Goal: Use online tool/utility: Utilize a website feature to perform a specific function

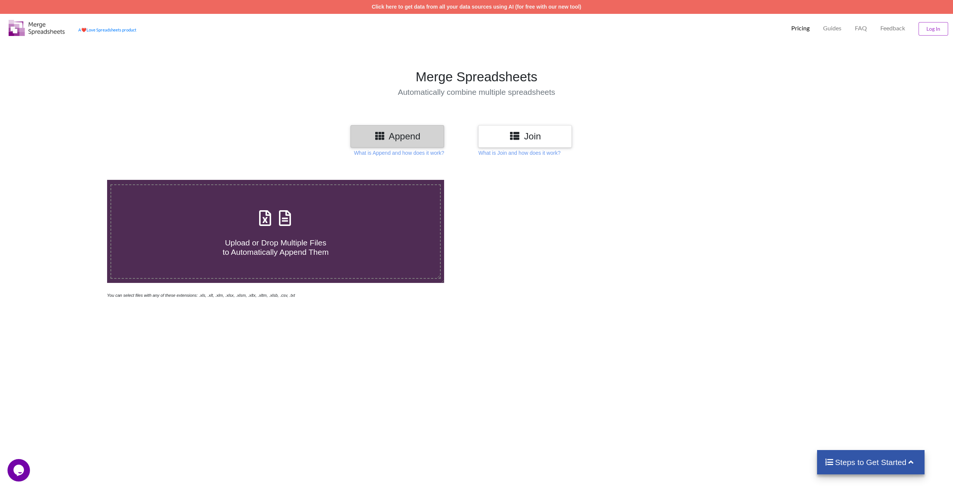
click at [503, 135] on h3 "Join" at bounding box center [525, 136] width 82 height 11
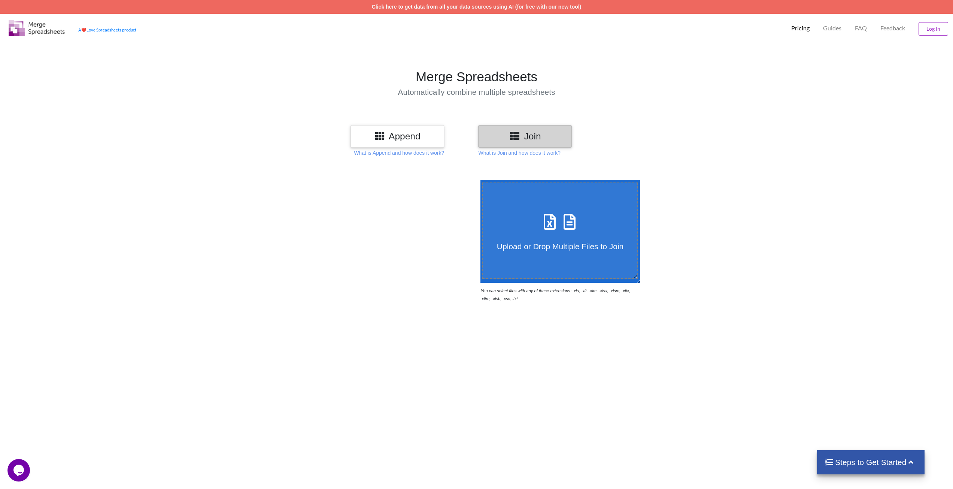
click at [562, 226] on icon at bounding box center [569, 218] width 19 height 16
click at [479, 180] on input "Upload or Drop Multiple Files to Join" at bounding box center [479, 180] width 0 height 0
type input "C:\fakepath\app (2).csv"
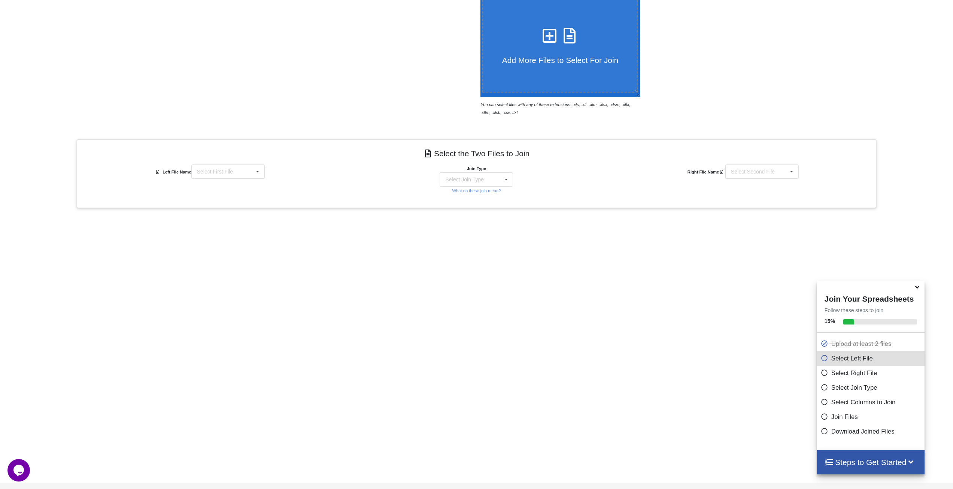
scroll to position [208, 0]
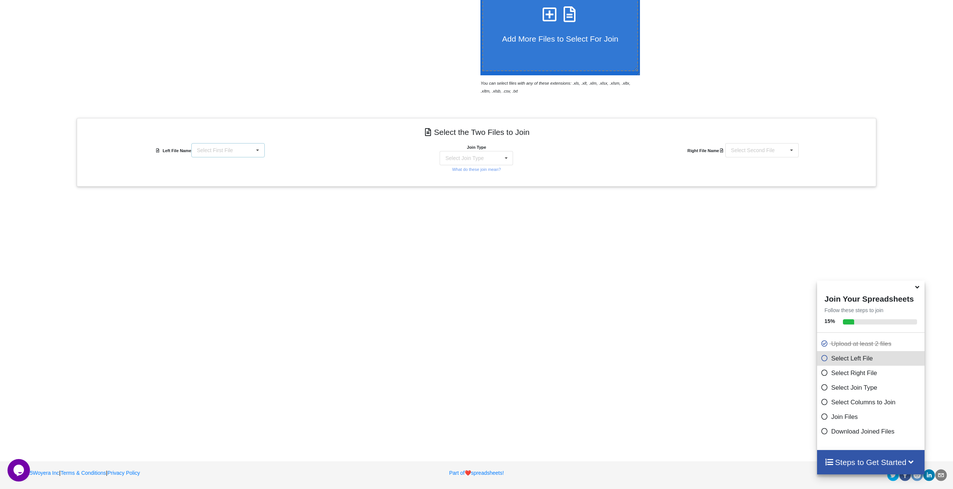
click at [239, 151] on div "Select First File app (2).csv app (1).csv app.csv" at bounding box center [227, 150] width 73 height 14
click at [232, 168] on div "app (2).csv" at bounding box center [228, 164] width 73 height 14
click at [451, 153] on div "Select Join Type INNER JOIN LEFT JOIN RIGHT JOIN FULL JOIN" at bounding box center [476, 158] width 73 height 14
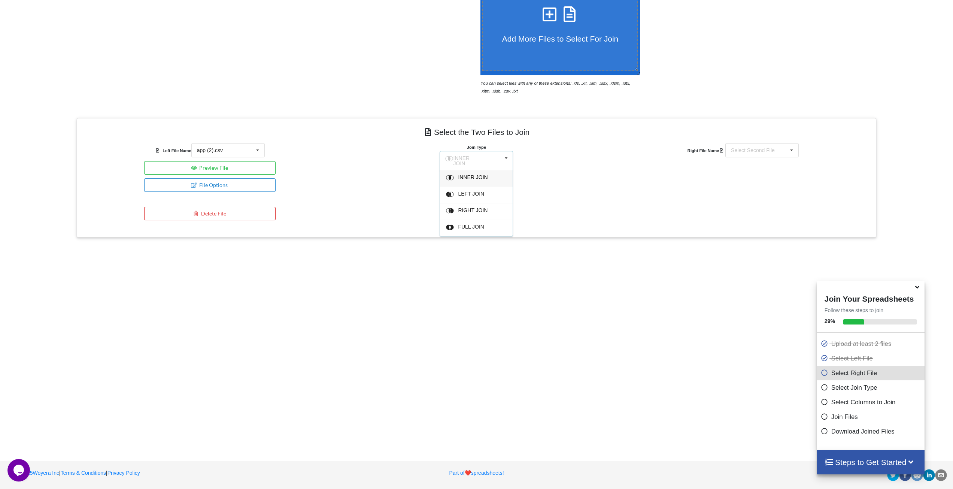
click at [568, 204] on div "Join Type INNER JOIN INNER JOIN LEFT JOIN RIGHT JOIN FULL JOIN What do these jo…" at bounding box center [477, 183] width 267 height 81
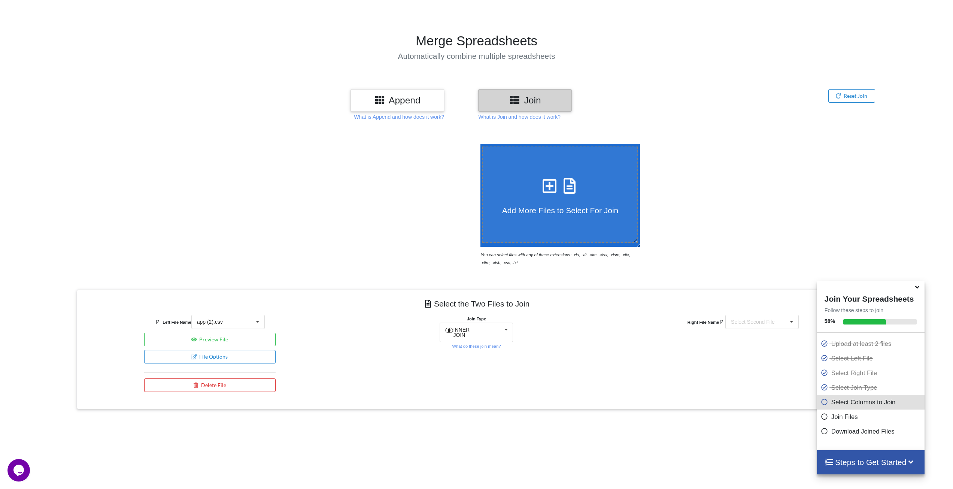
scroll to position [33, 0]
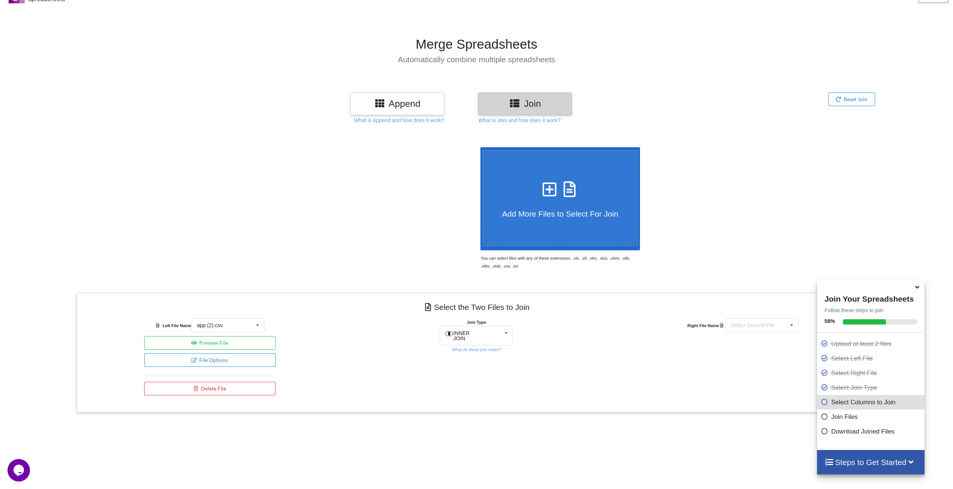
click at [413, 105] on h3 "Append" at bounding box center [397, 103] width 82 height 11
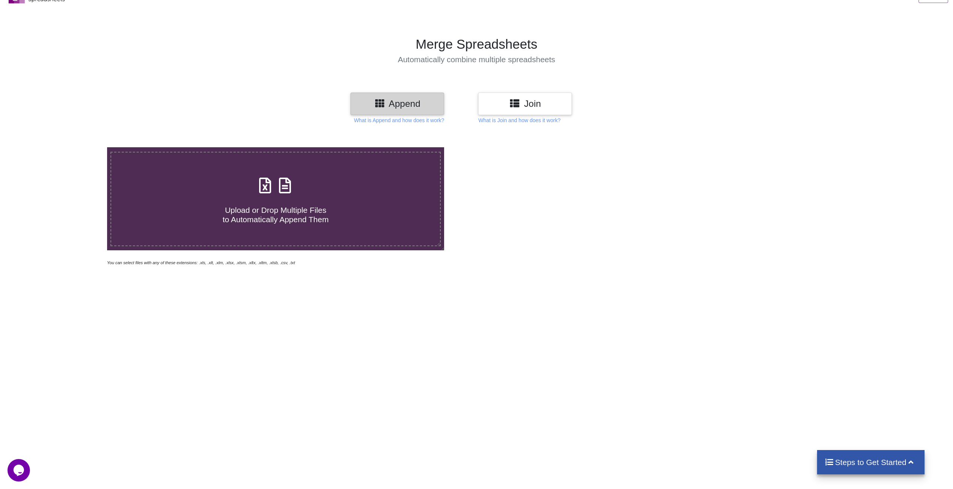
click at [370, 173] on label "Upload or Drop Multiple Files to Automatically Append Them" at bounding box center [276, 199] width 331 height 95
click at [71, 147] on input "Upload or Drop Multiple Files to Automatically Append Them" at bounding box center [71, 147] width 0 height 0
type input "C:\fakepath\app (2).csv"
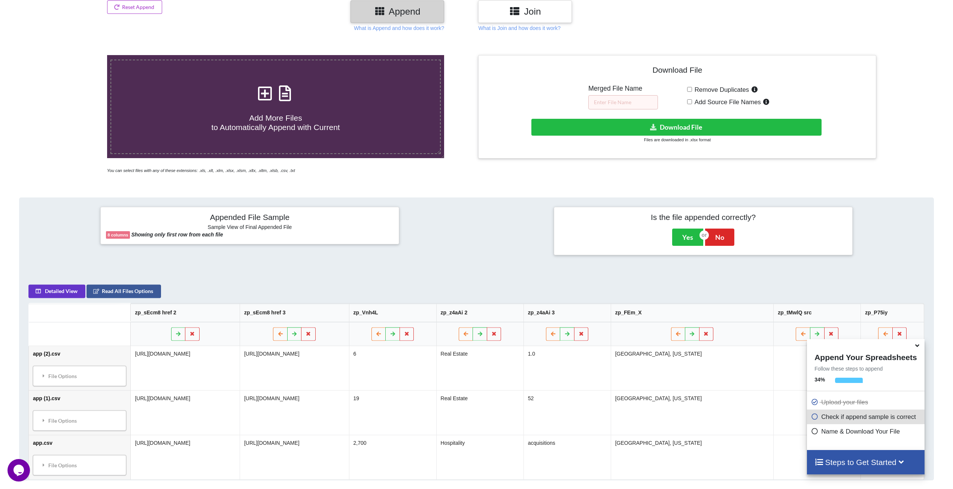
scroll to position [120, 0]
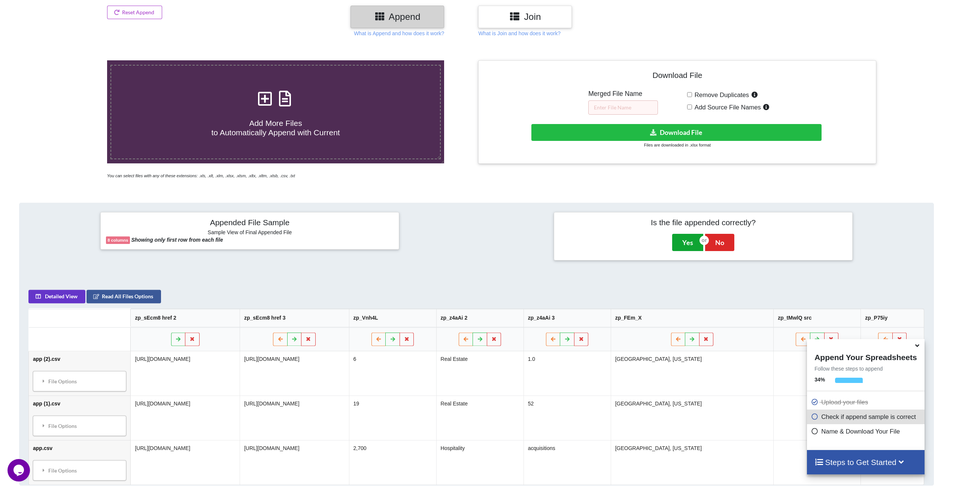
click at [690, 244] on button "Yes" at bounding box center [687, 242] width 31 height 17
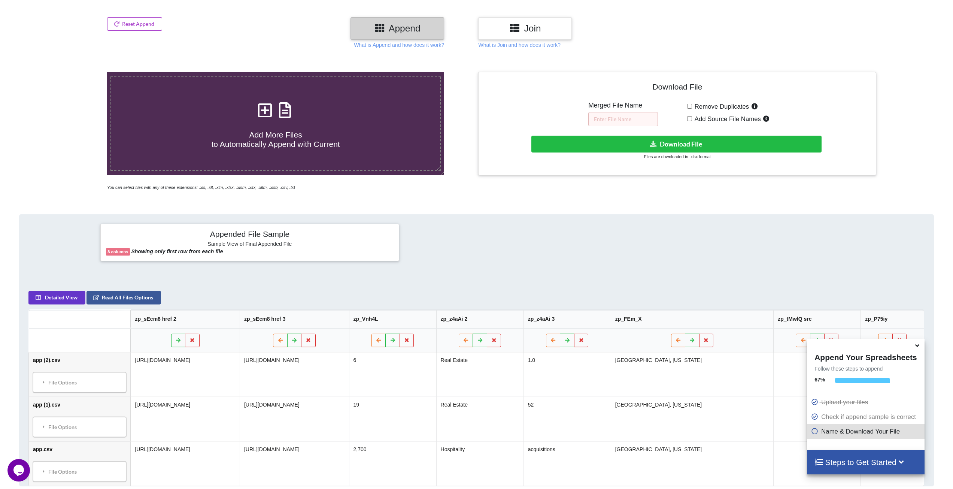
scroll to position [92, 0]
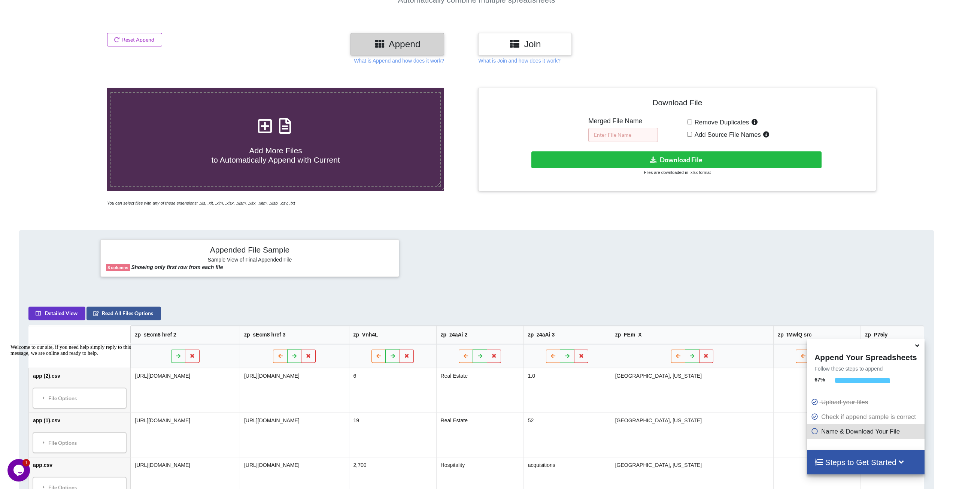
click at [622, 134] on input "text" at bounding box center [624, 135] width 70 height 14
type input "Jobs"
type input "Combined"
click at [630, 162] on button "Download File" at bounding box center [677, 159] width 290 height 17
